Goal: Task Accomplishment & Management: Use online tool/utility

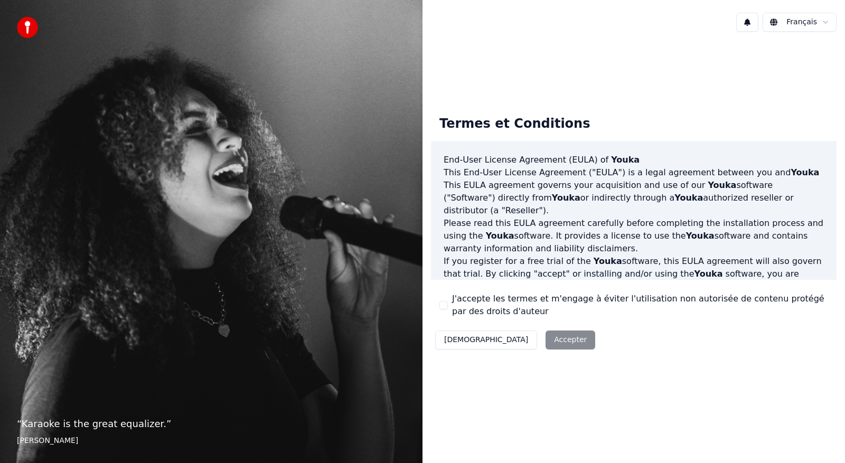
click at [511, 341] on div "Décliner Accepter" at bounding box center [515, 339] width 169 height 27
click at [517, 339] on div "Décliner Accepter" at bounding box center [515, 339] width 169 height 27
click at [445, 308] on button "J'accepte les termes et m'engage à éviter l'utilisation non autorisée de conten…" at bounding box center [444, 305] width 8 height 8
click at [546, 341] on button "Accepter" at bounding box center [571, 340] width 50 height 19
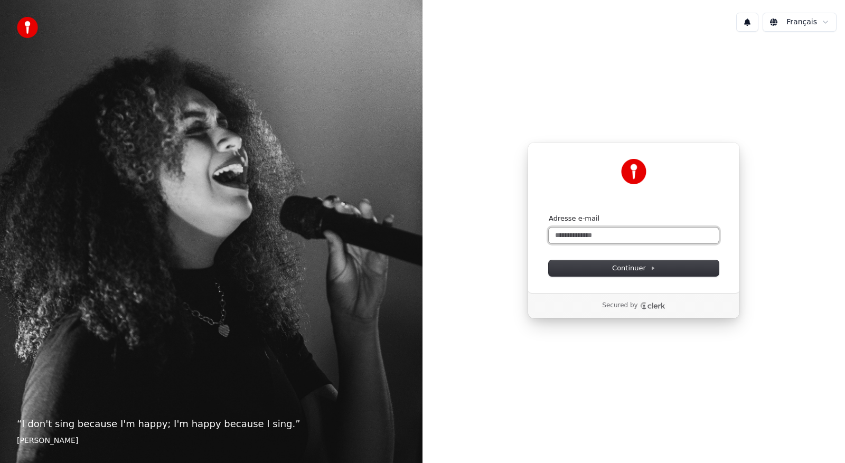
click at [637, 232] on input "Adresse e-mail" at bounding box center [634, 236] width 170 height 16
click at [549, 214] on button "submit" at bounding box center [549, 214] width 0 height 0
type input "**********"
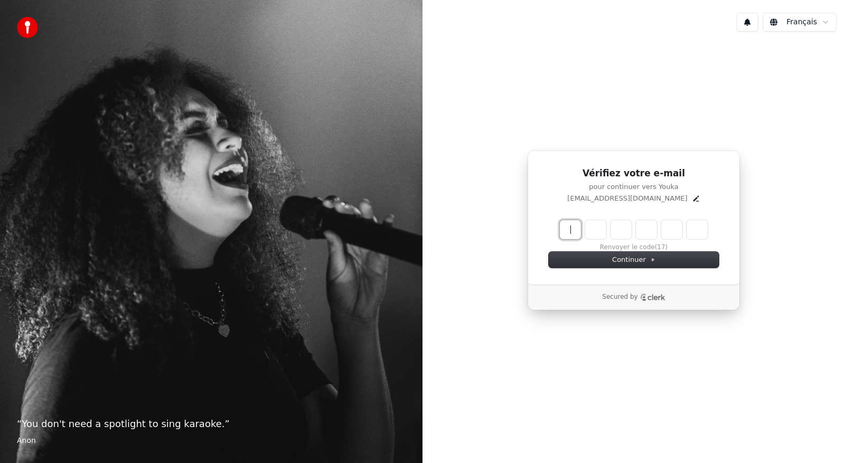
click at [567, 230] on input "Enter verification code" at bounding box center [644, 229] width 169 height 19
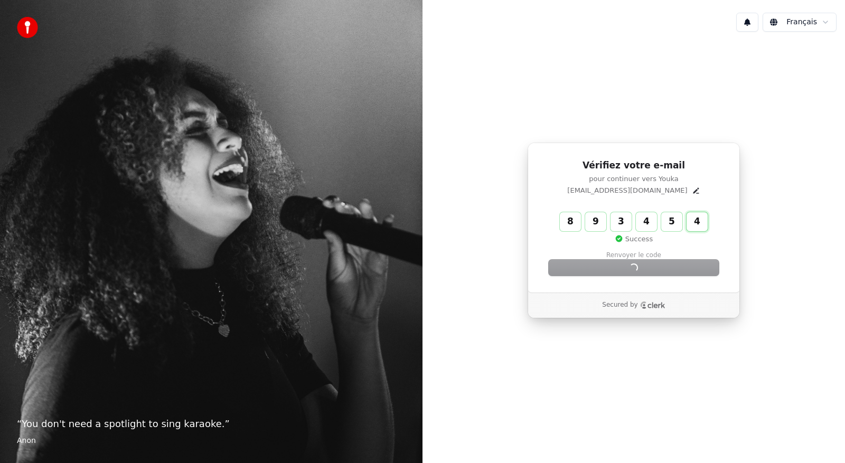
type input "******"
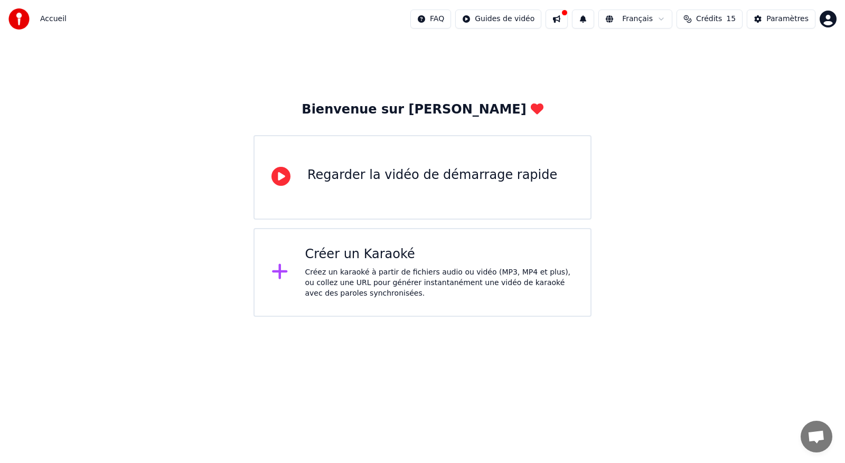
click at [342, 274] on div "Créez un karaoké à partir de fichiers audio ou vidéo (MP3, MP4 et plus), ou col…" at bounding box center [439, 283] width 269 height 32
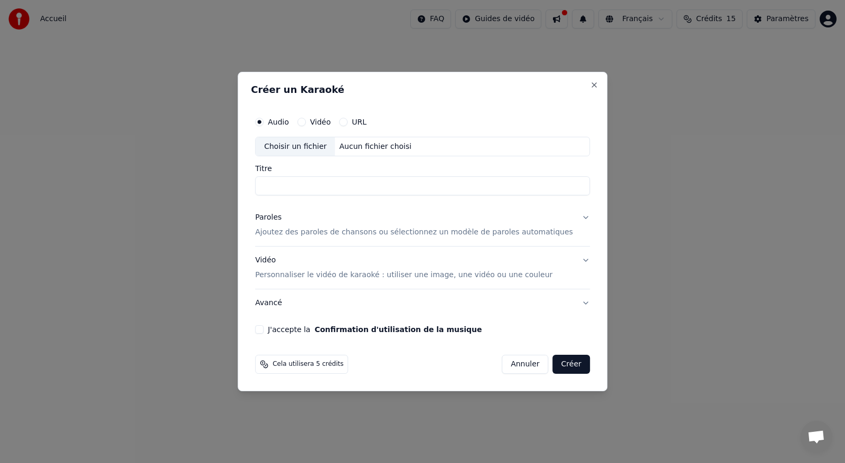
click at [306, 120] on button "Vidéo" at bounding box center [301, 122] width 8 height 8
click at [348, 124] on button "URL" at bounding box center [343, 122] width 8 height 8
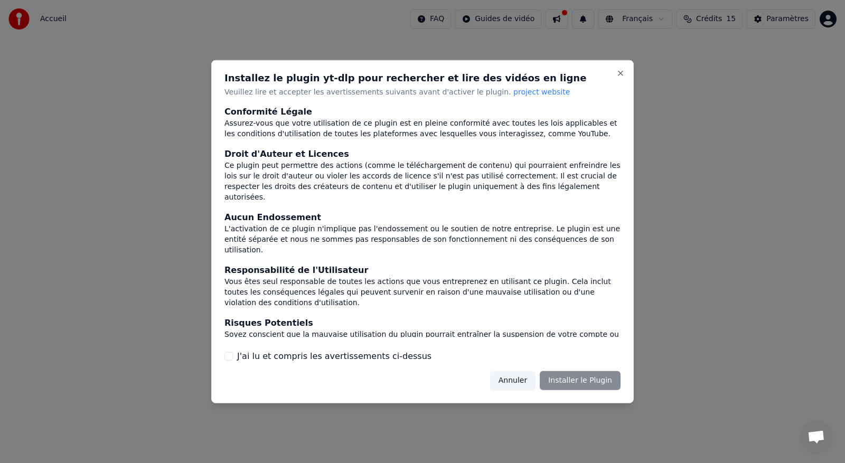
click at [228, 357] on button "J'ai lu et compris les avertissements ci-dessus" at bounding box center [229, 356] width 8 height 8
click at [592, 380] on button "Installer le Plugin" at bounding box center [580, 380] width 81 height 19
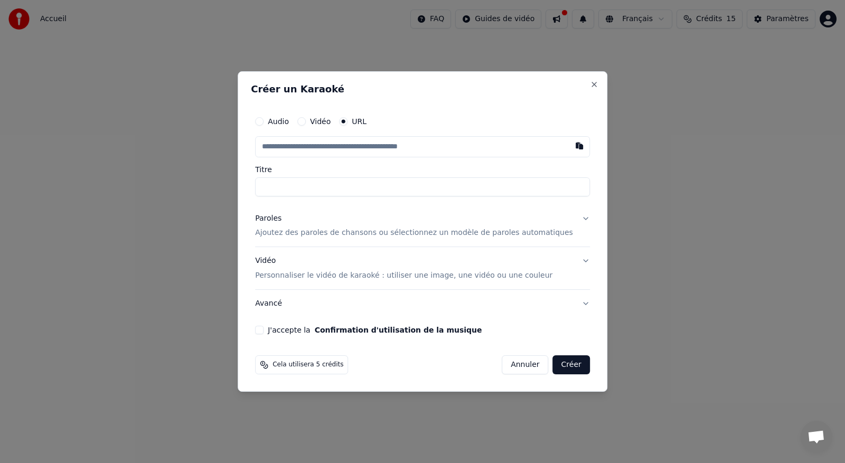
click at [303, 148] on input "text" at bounding box center [422, 146] width 335 height 21
click at [569, 146] on button "button" at bounding box center [579, 145] width 21 height 19
type input "**********"
click at [264, 332] on button "J'accepte la Confirmation d'utilisation de la musique" at bounding box center [259, 330] width 8 height 8
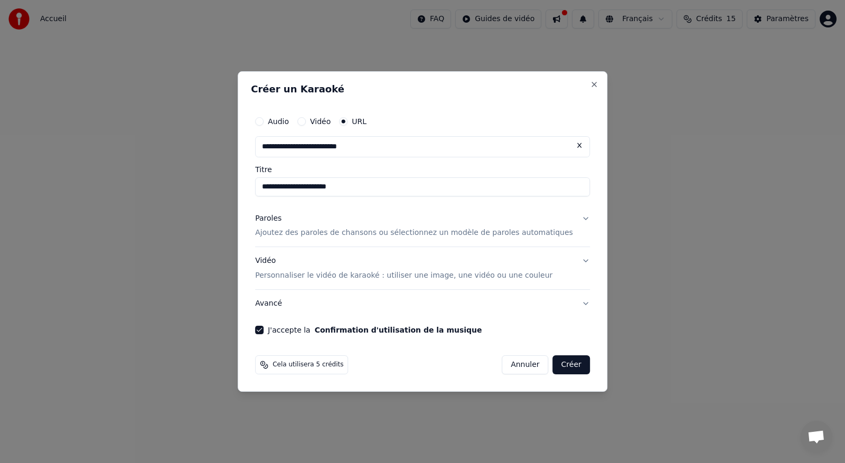
click at [296, 309] on button "Avancé" at bounding box center [422, 303] width 335 height 27
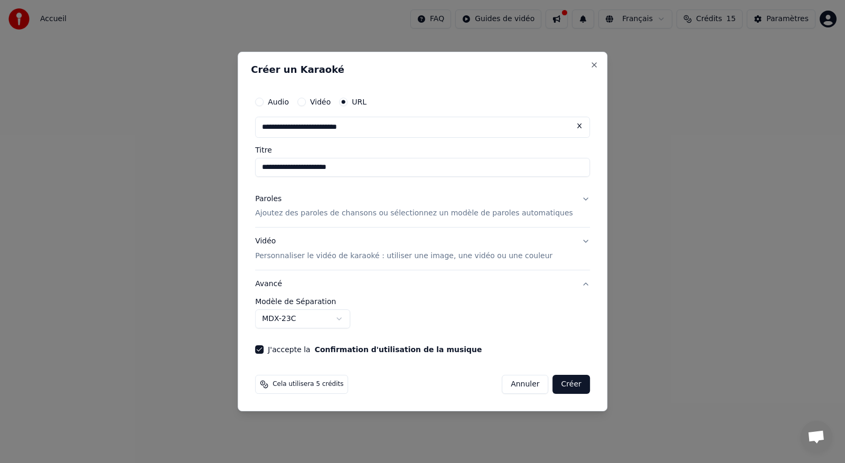
click at [562, 380] on button "Créer" at bounding box center [571, 384] width 37 height 19
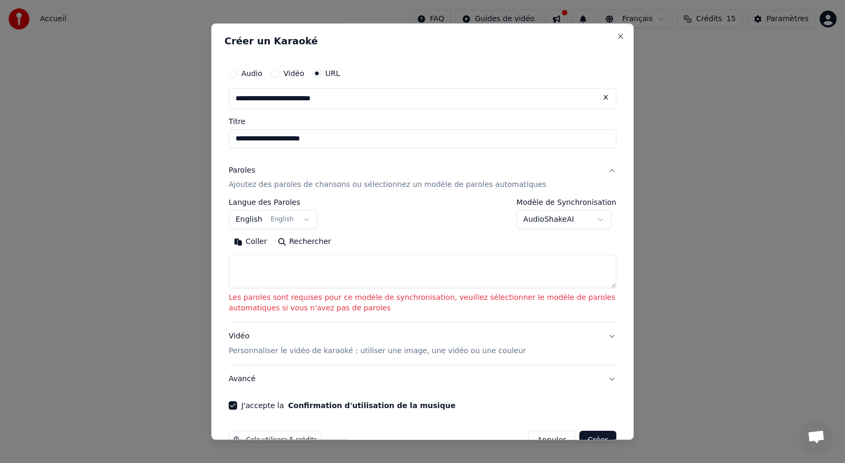
click at [246, 246] on button "Coller" at bounding box center [251, 242] width 44 height 17
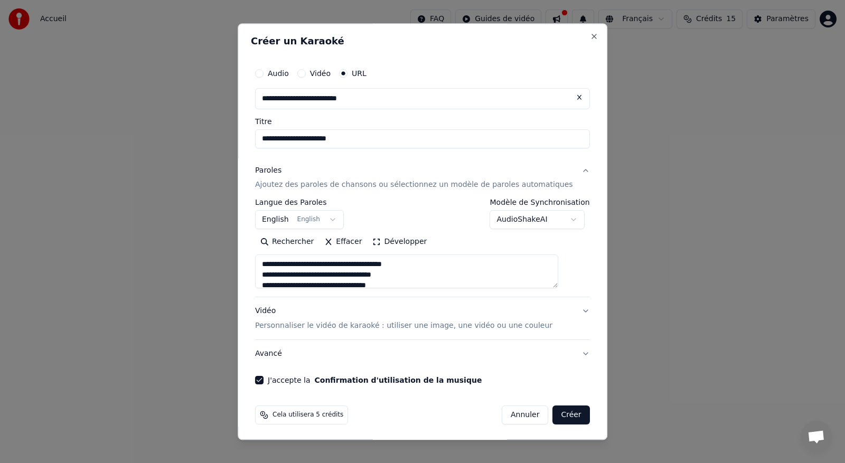
type textarea "**********"
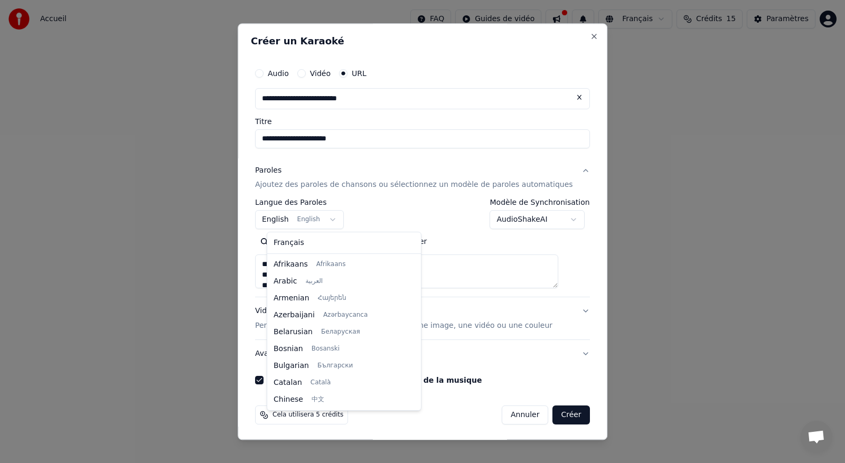
click at [335, 221] on body "**********" at bounding box center [422, 158] width 845 height 317
select select "**"
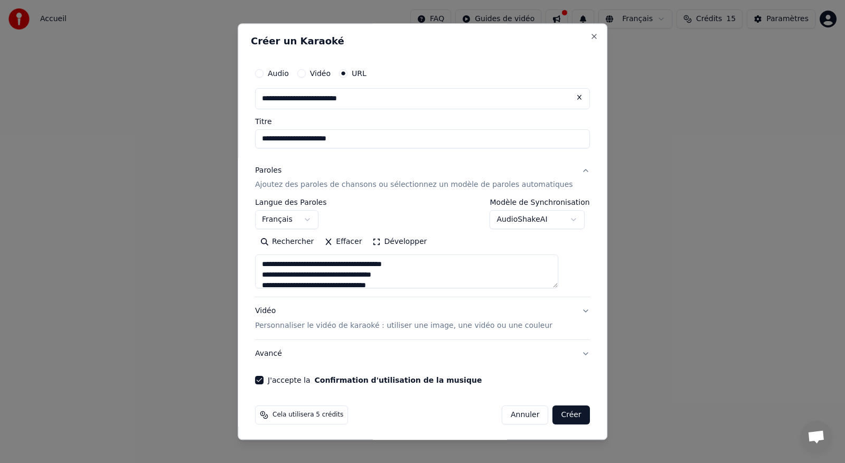
click at [463, 324] on p "Personnaliser le vidéo de karaoké : utiliser une image, une vidéo ou une couleur" at bounding box center [403, 326] width 297 height 11
type textarea "**********"
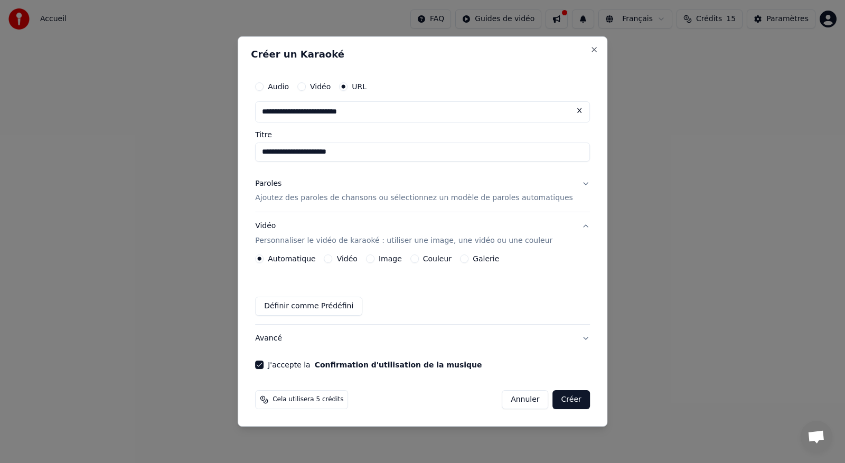
click at [375, 260] on button "Image" at bounding box center [370, 259] width 8 height 8
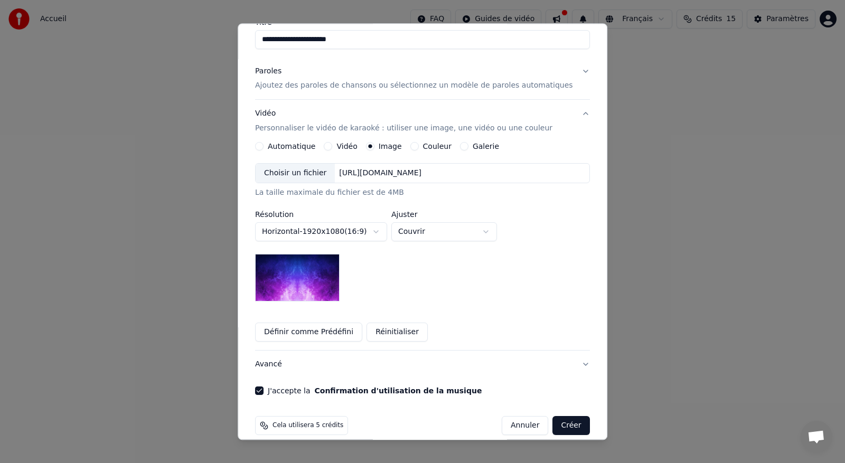
scroll to position [106, 0]
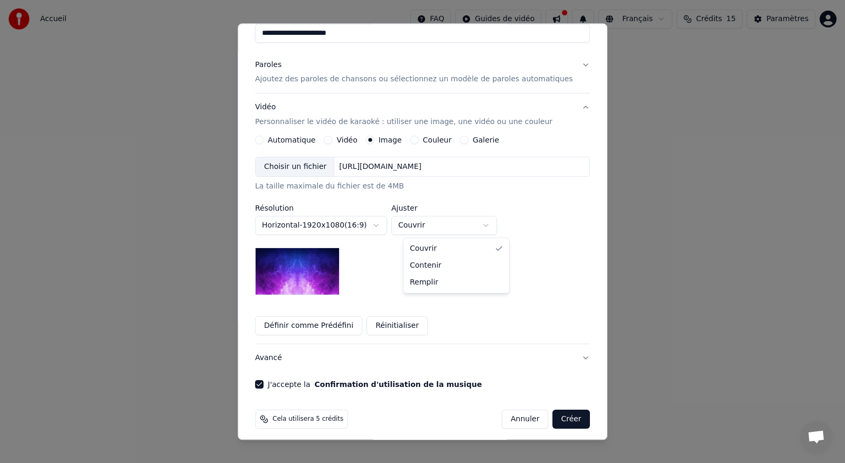
click at [502, 227] on body "**********" at bounding box center [422, 158] width 845 height 317
click at [553, 419] on button "Créer" at bounding box center [571, 419] width 37 height 19
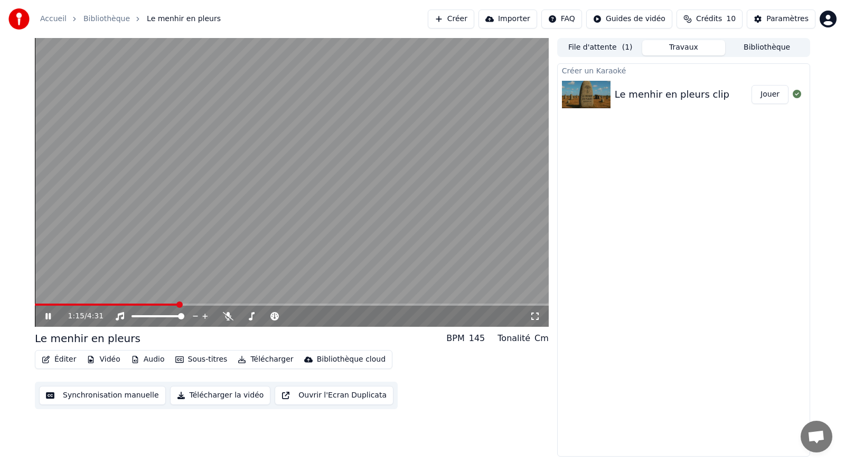
click at [123, 234] on video at bounding box center [292, 182] width 514 height 289
click at [263, 316] on span at bounding box center [266, 316] width 53 height 2
click at [230, 316] on icon at bounding box center [228, 316] width 11 height 8
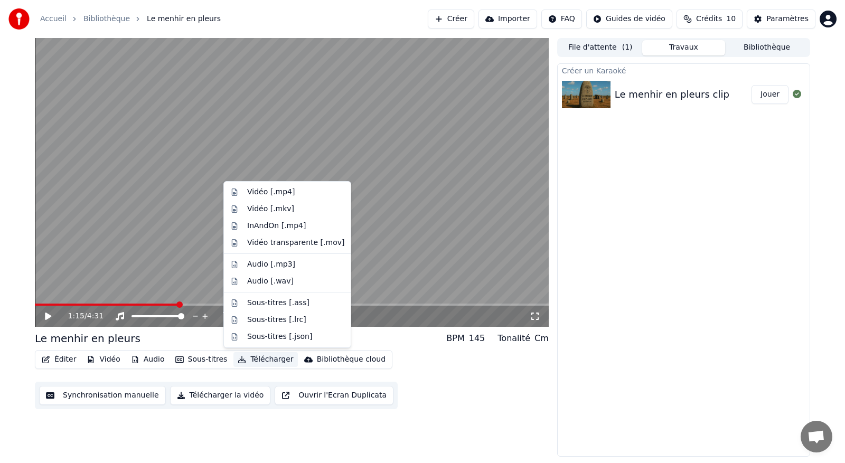
click at [272, 365] on button "Télécharger" at bounding box center [265, 359] width 64 height 15
click at [264, 191] on div "Vidéo [.mp4]" at bounding box center [271, 192] width 48 height 11
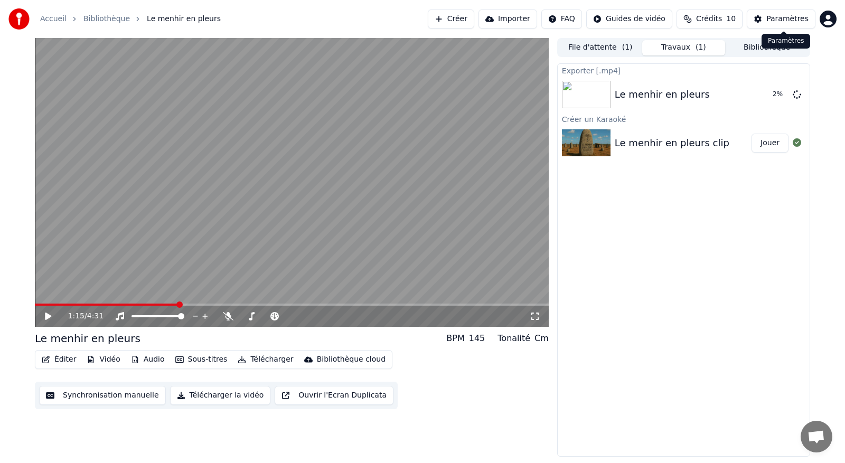
click at [764, 48] on div "Paramètres Paramètres" at bounding box center [786, 41] width 49 height 15
click at [799, 96] on icon at bounding box center [797, 94] width 8 height 8
click at [799, 94] on icon at bounding box center [797, 94] width 8 height 8
click at [799, 95] on icon at bounding box center [797, 94] width 8 height 8
click at [677, 141] on div "Le menhir en pleurs clip" at bounding box center [672, 143] width 115 height 15
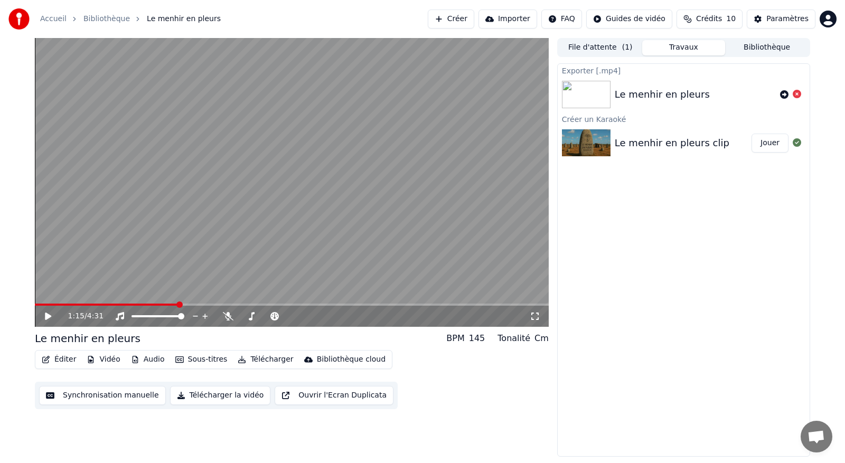
click at [765, 148] on button "Jouer" at bounding box center [770, 143] width 37 height 19
click at [51, 315] on icon at bounding box center [47, 316] width 5 height 6
click at [759, 46] on button "Bibliothèque" at bounding box center [766, 47] width 83 height 15
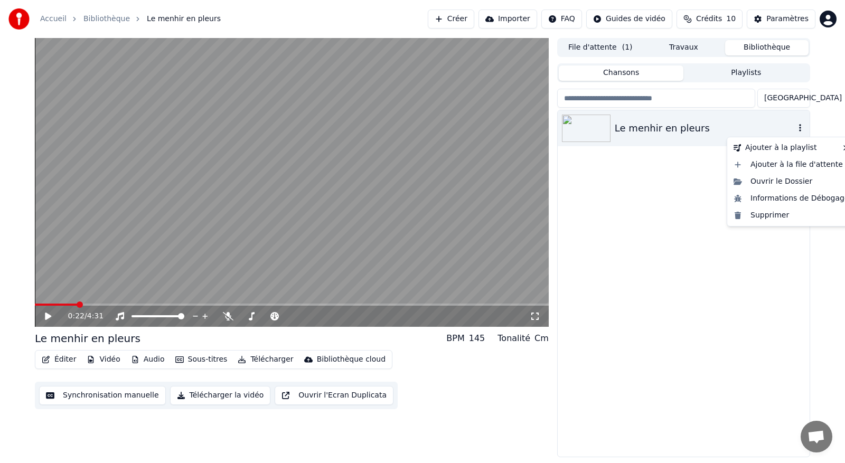
click at [800, 132] on icon "button" at bounding box center [800, 127] width 2 height 7
click at [762, 180] on div "Ouvrir le Dossier" at bounding box center [792, 181] width 124 height 17
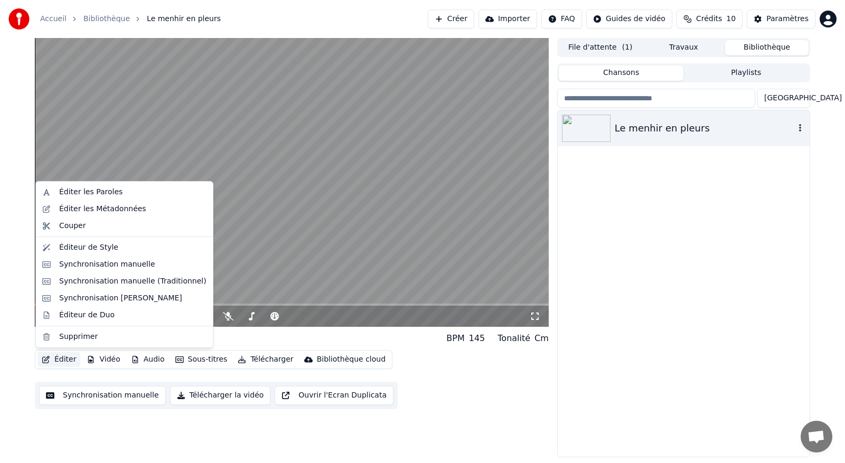
click at [63, 360] on button "Éditer" at bounding box center [59, 359] width 43 height 15
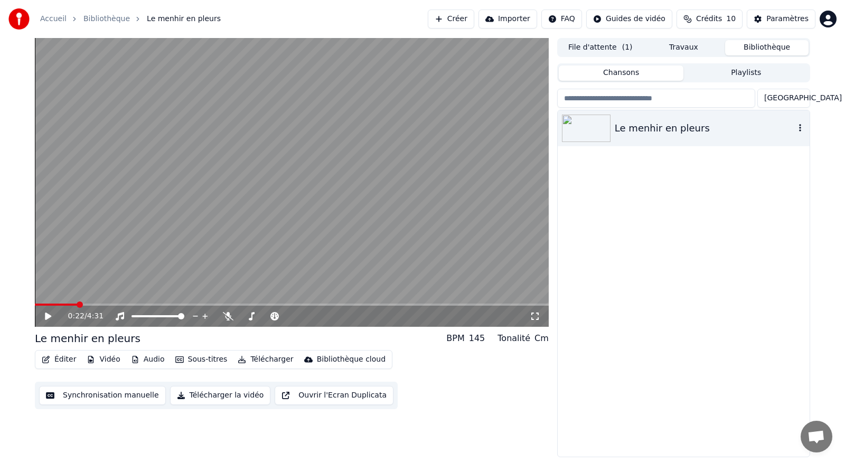
click at [580, 390] on div "Le menhir en pleurs" at bounding box center [684, 283] width 252 height 347
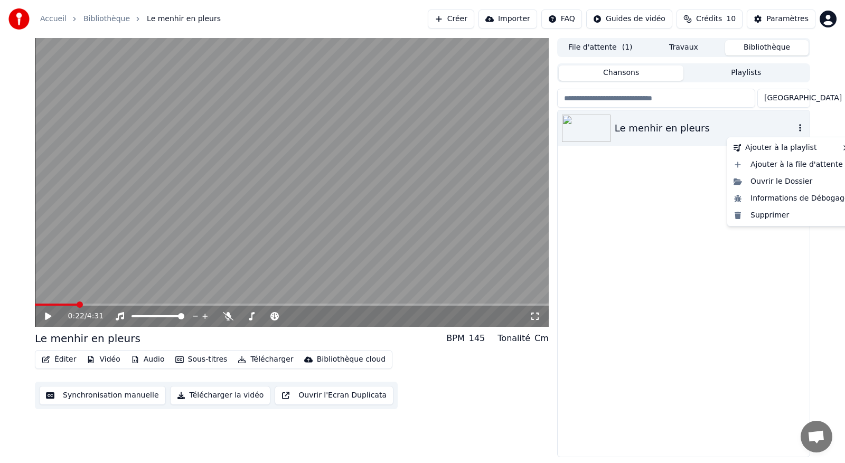
click at [800, 132] on icon "button" at bounding box center [800, 128] width 11 height 8
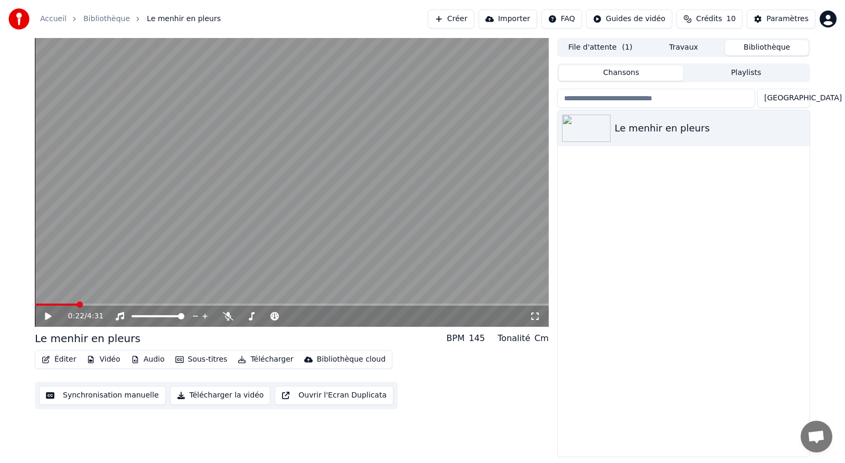
click at [569, 228] on div "Le menhir en pleurs" at bounding box center [684, 283] width 252 height 347
click at [229, 180] on video at bounding box center [292, 182] width 514 height 289
click at [46, 314] on icon at bounding box center [47, 316] width 5 height 6
